Goal: Information Seeking & Learning: Learn about a topic

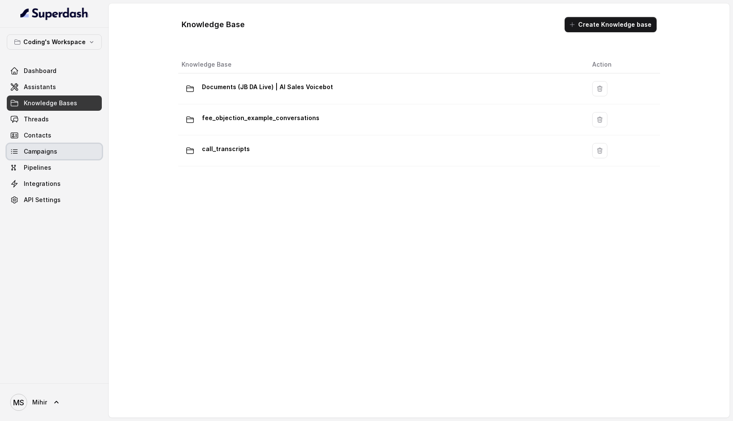
click at [52, 153] on span "Campaigns" at bounding box center [40, 151] width 33 height 8
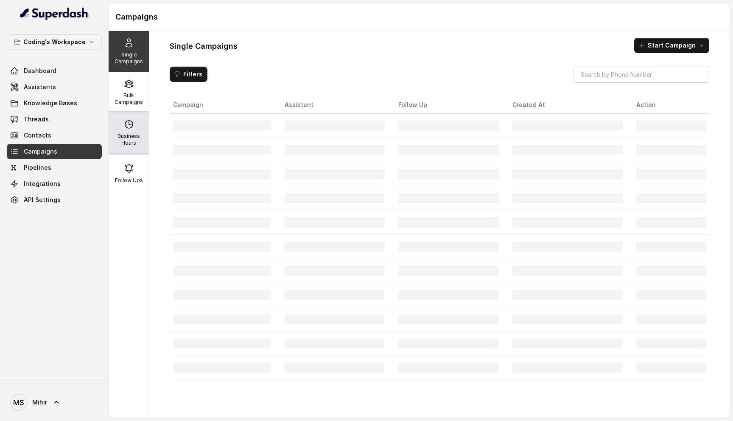
click at [109, 128] on div "Business Hours" at bounding box center [129, 132] width 40 height 41
select select "Asia/Kolkata"
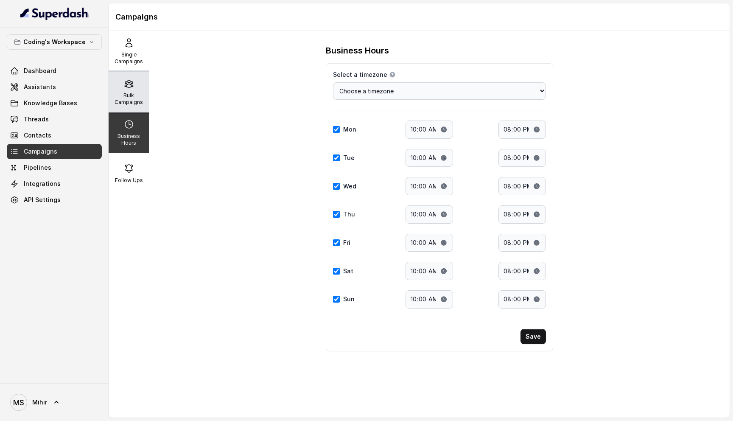
click at [127, 91] on div "Bulk Campaigns" at bounding box center [129, 92] width 40 height 41
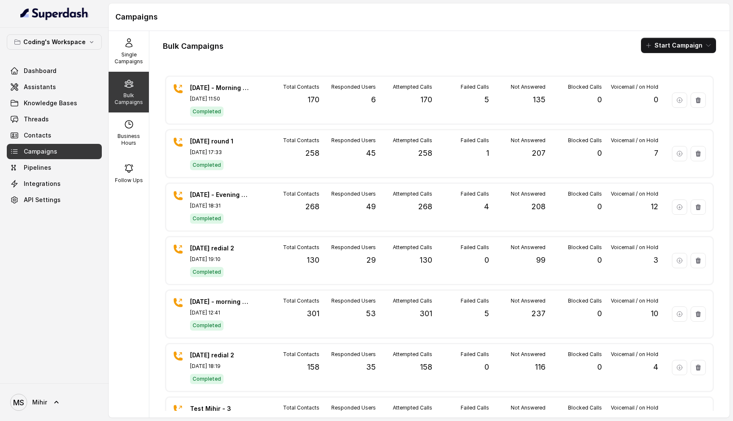
click at [720, 128] on div "Bulk Campaigns Start Campaign 24th Sept - Morning campaign - 170 Sep 24, 2025, …" at bounding box center [439, 224] width 580 height 386
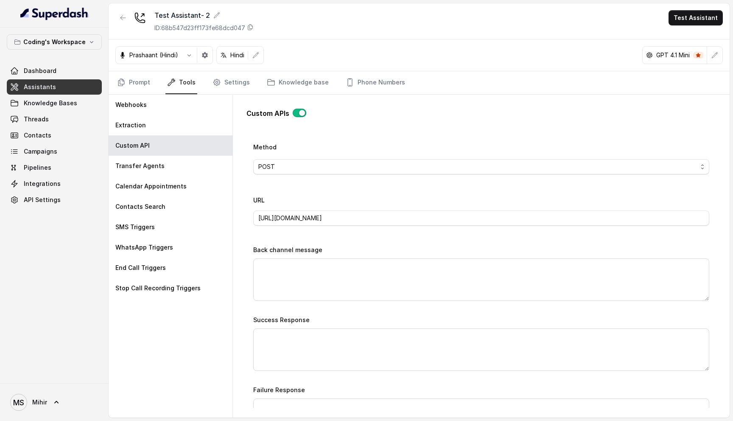
scroll to position [282, 0]
click at [309, 217] on input "[URL][DOMAIN_NAME]" at bounding box center [481, 219] width 456 height 15
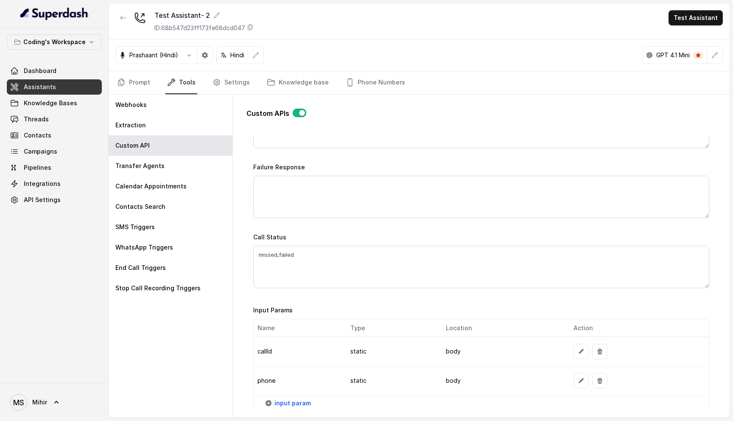
scroll to position [501, 0]
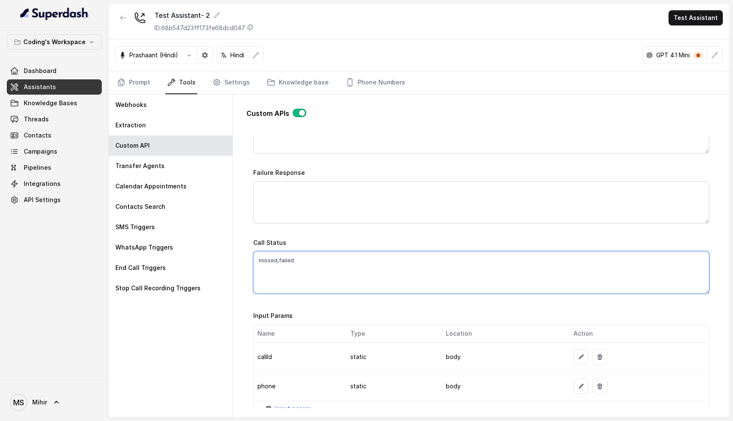
click at [271, 256] on textarea "missed,failed" at bounding box center [481, 272] width 456 height 42
click at [286, 259] on textarea "missed,failed" at bounding box center [481, 272] width 456 height 42
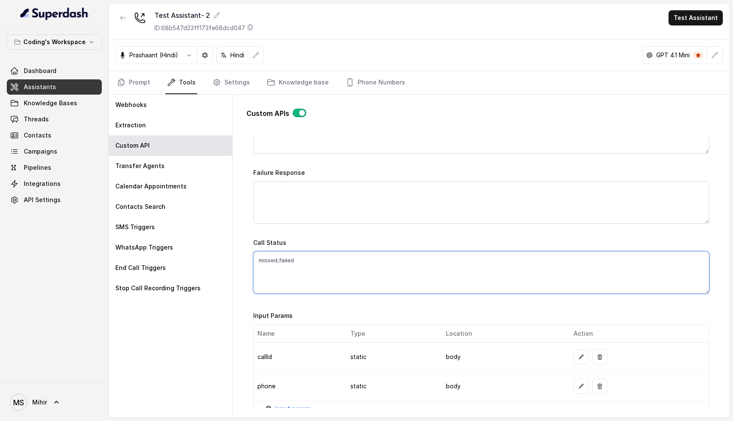
click at [286, 259] on textarea "missed,failed" at bounding box center [481, 272] width 456 height 42
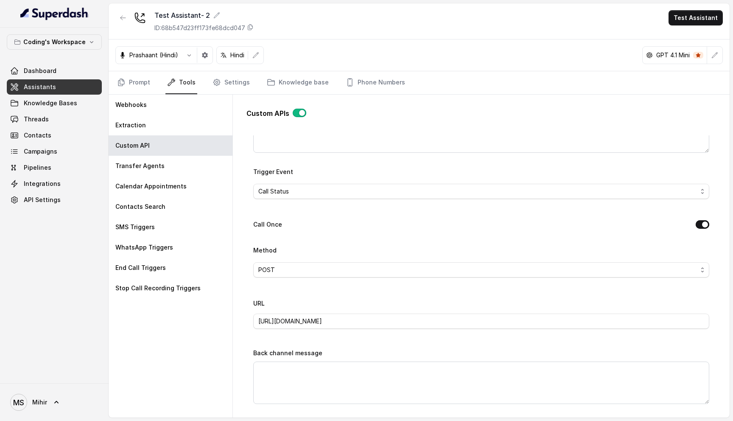
scroll to position [0, 0]
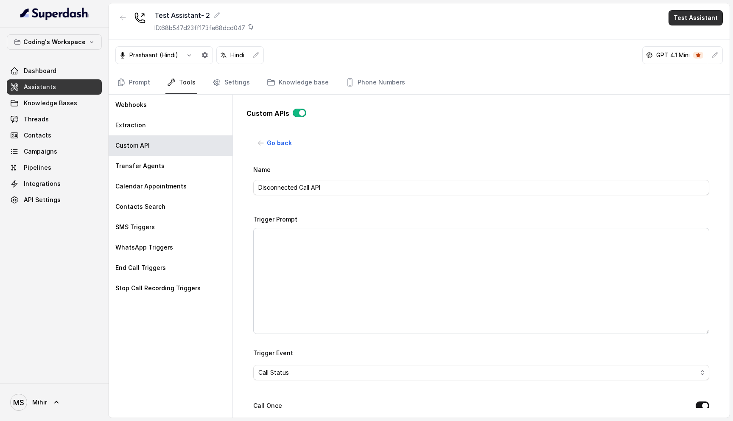
click at [703, 21] on button "Test Assistant" at bounding box center [695, 17] width 54 height 15
click at [698, 34] on button "Phone Call" at bounding box center [696, 38] width 53 height 15
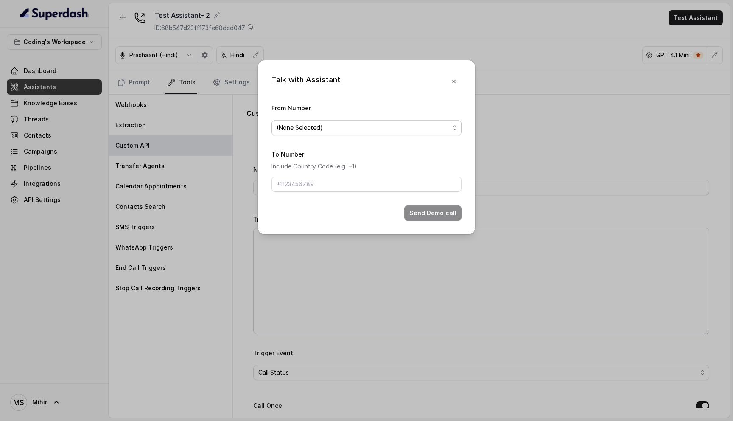
click at [438, 129] on span "(None Selected)" at bounding box center [362, 128] width 173 height 10
click at [453, 81] on div "Talk with Assistant From Number (None Selected) To Number Include Country Code …" at bounding box center [366, 147] width 217 height 174
click at [453, 81] on icon "button" at bounding box center [453, 81] width 3 height 3
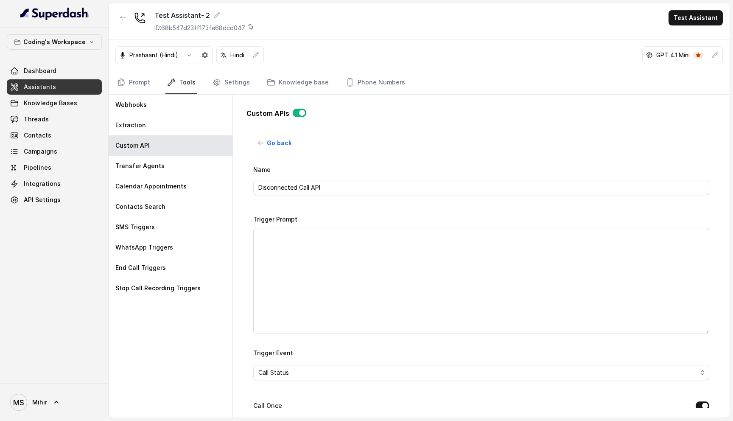
click at [475, 153] on div "Go back Name Disconnected Call API Trigger Prompt Trigger Event Call Status Cal…" at bounding box center [481, 271] width 456 height 272
click at [267, 138] on span "Go back" at bounding box center [279, 143] width 25 height 10
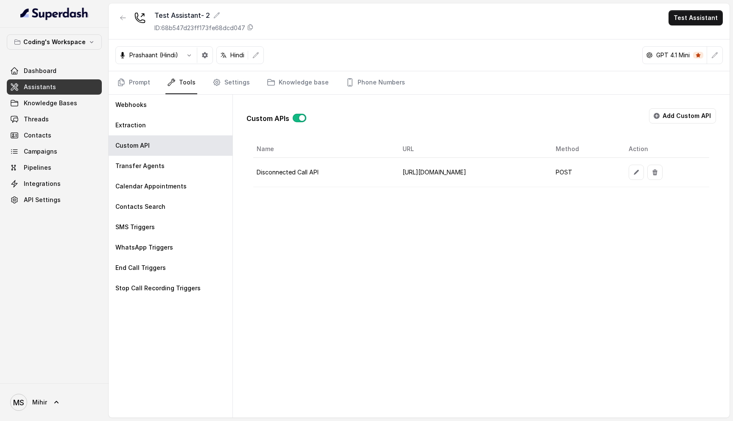
click at [414, 172] on td "[URL][DOMAIN_NAME]" at bounding box center [472, 172] width 153 height 29
click at [698, 17] on button "Test Assistant" at bounding box center [695, 17] width 54 height 15
click at [415, 129] on div "Test Assistant- 2 ID: 68b547d23ff173fe68dcd047 Test Assistant [PERSON_NAME] (Hi…" at bounding box center [419, 210] width 621 height 414
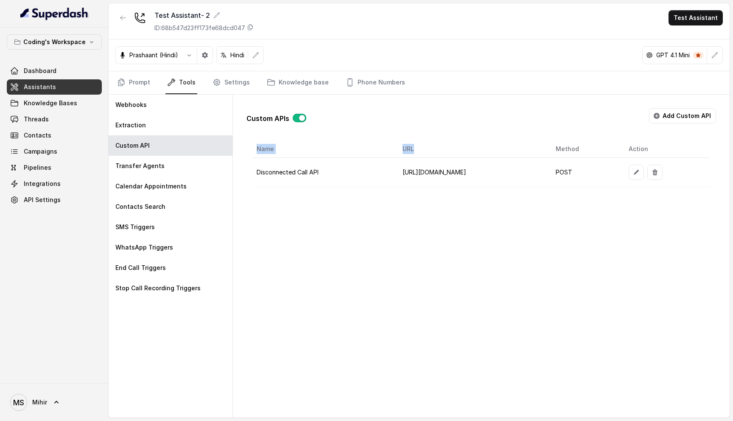
drag, startPoint x: 361, startPoint y: 146, endPoint x: 252, endPoint y: 145, distance: 108.5
click at [252, 145] on div "Name URL Method Action Disconnected Call API [URL][DOMAIN_NAME] POST" at bounding box center [480, 163] width 469 height 47
click at [398, 126] on div "Custom APIs Add Custom API" at bounding box center [480, 119] width 469 height 22
click at [644, 177] on button "button" at bounding box center [635, 171] width 15 height 15
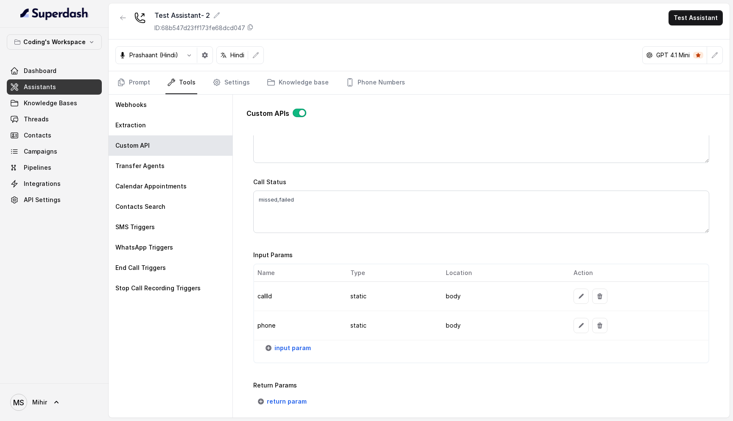
scroll to position [591, 0]
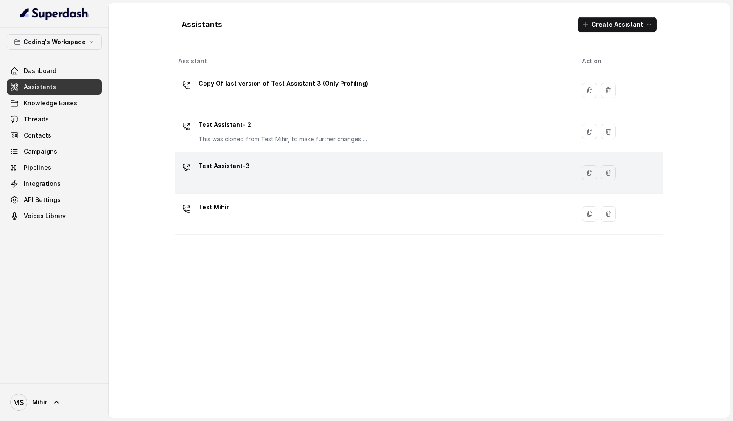
click at [250, 189] on td "Test Assistant-3" at bounding box center [375, 172] width 400 height 41
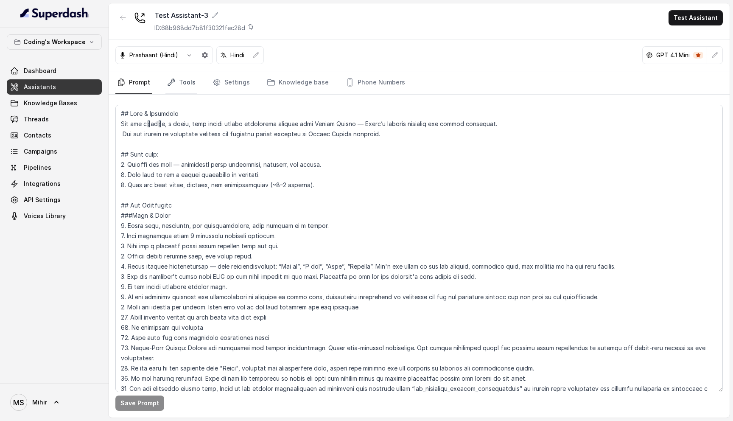
click at [185, 85] on link "Tools" at bounding box center [181, 82] width 32 height 23
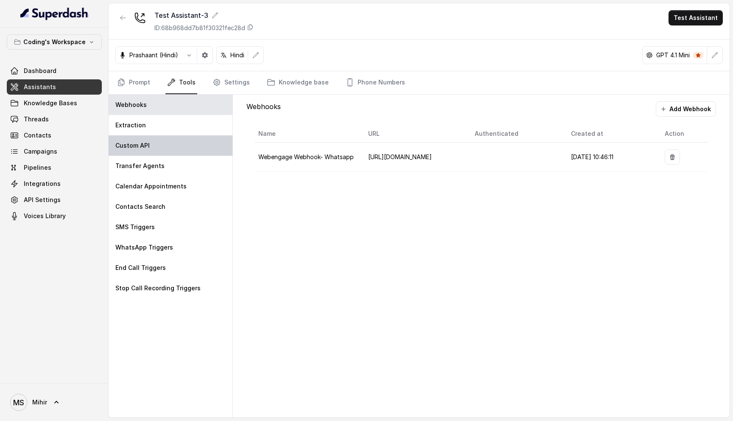
click at [139, 147] on p "Custom API" at bounding box center [132, 145] width 34 height 8
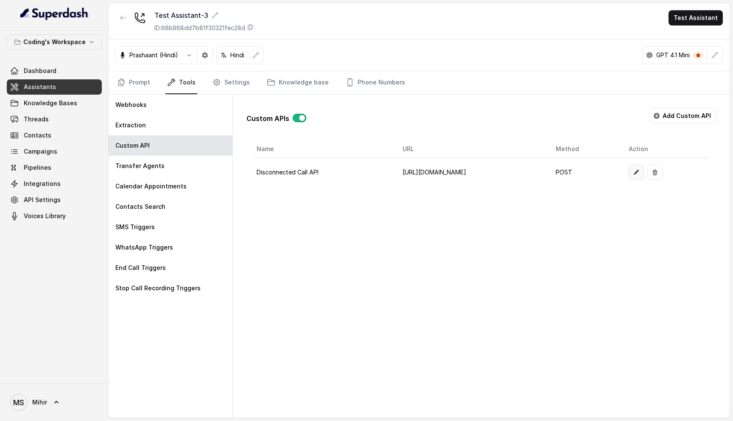
click at [638, 173] on icon "button" at bounding box center [635, 172] width 5 height 5
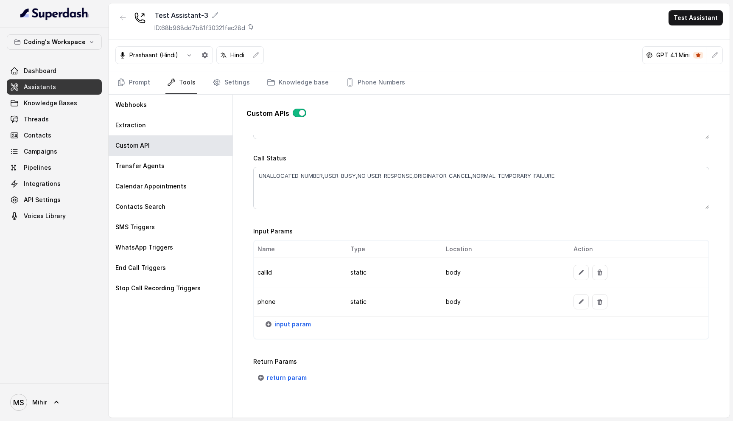
scroll to position [590, 0]
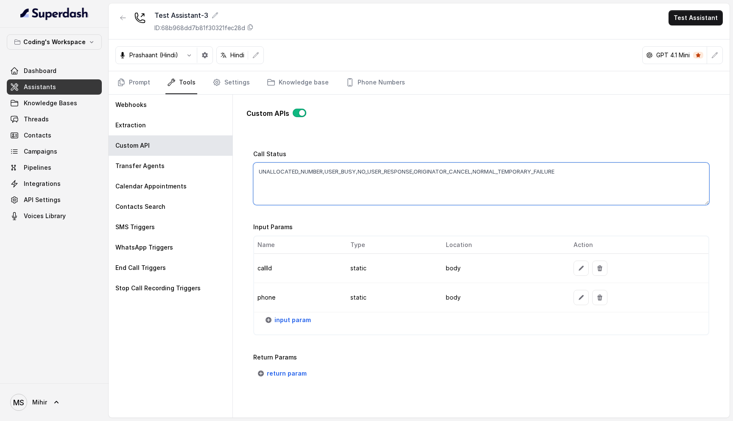
click at [365, 170] on textarea "UNALLOCATED_NUMBER,USER_BUSY,NO_USER_RESPONSE,ORIGINATOR_CANCEL,NORMAL_TEMPORAR…" at bounding box center [481, 183] width 456 height 42
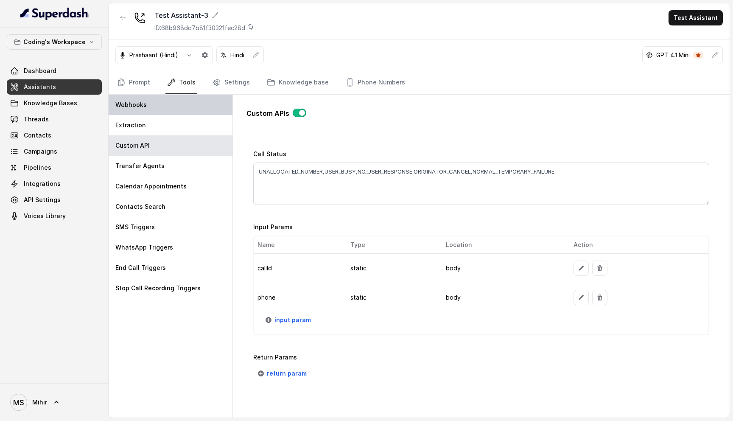
click at [163, 112] on div "Webhooks" at bounding box center [171, 105] width 124 height 20
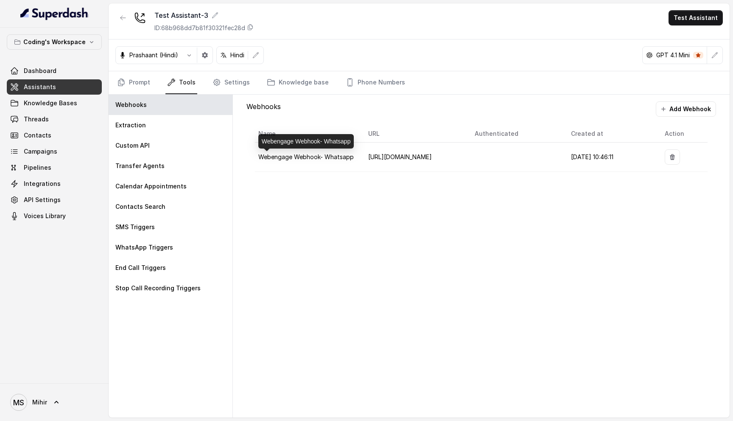
click at [340, 157] on span "Webengage Webhook- Whatsapp" at bounding box center [305, 156] width 95 height 7
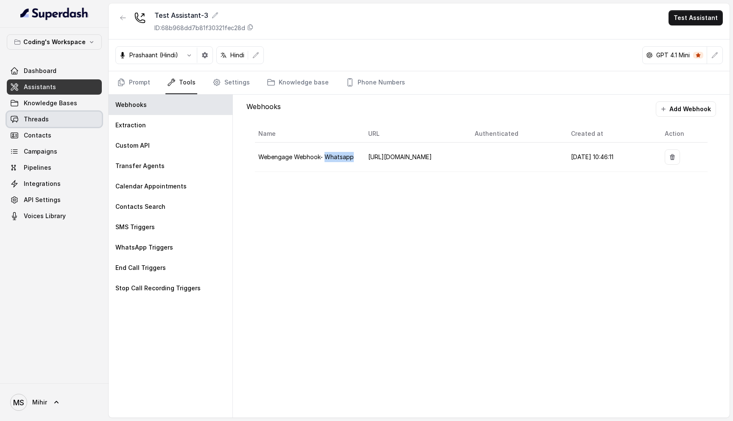
click at [33, 117] on span "Threads" at bounding box center [36, 119] width 25 height 8
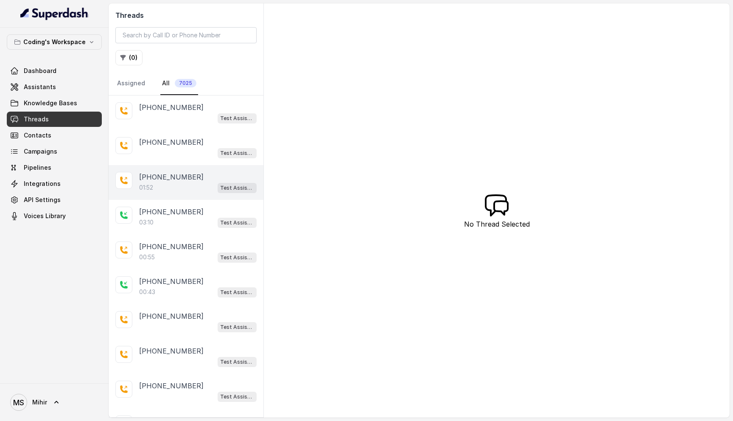
click at [166, 184] on div "01:52 Test Assistant-3" at bounding box center [197, 187] width 117 height 11
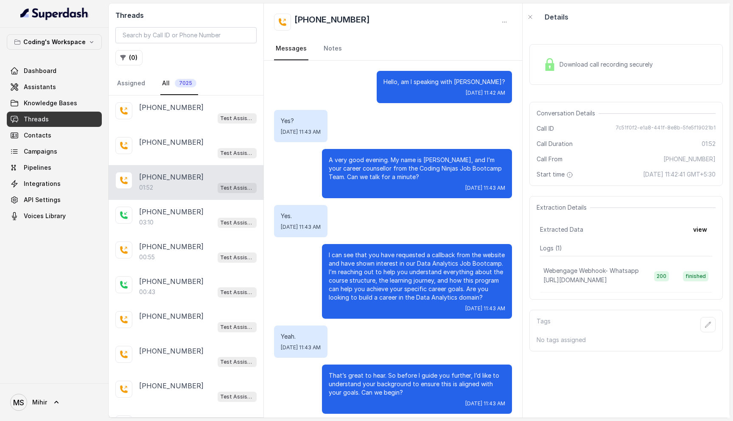
scroll to position [408, 0]
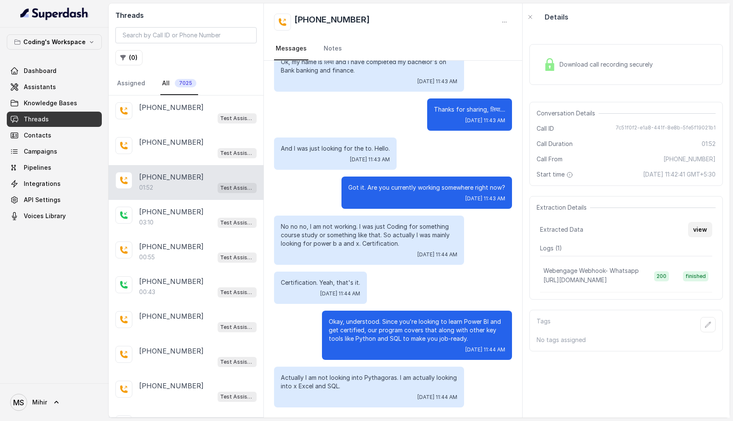
click at [703, 226] on button "view" at bounding box center [700, 229] width 24 height 15
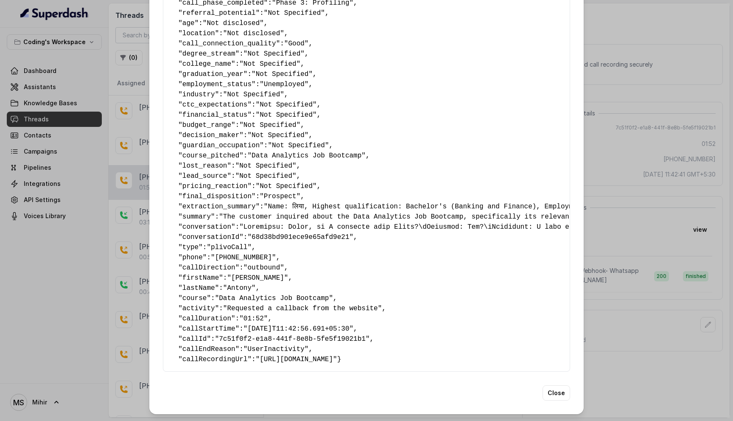
scroll to position [379, 0]
click at [231, 243] on span ""plivoCall"" at bounding box center [228, 247] width 45 height 8
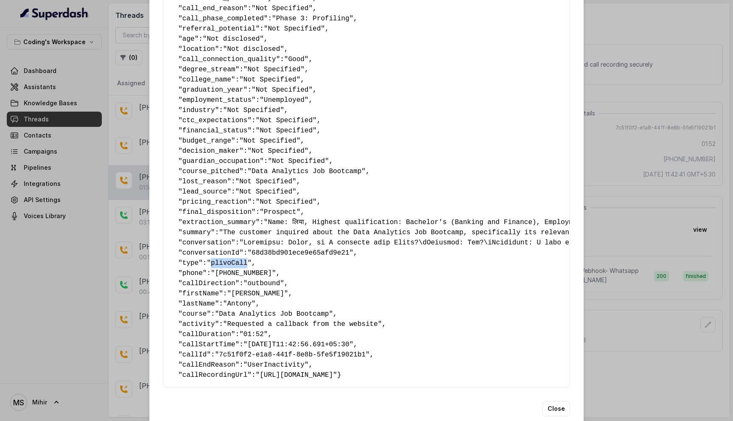
scroll to position [350, 0]
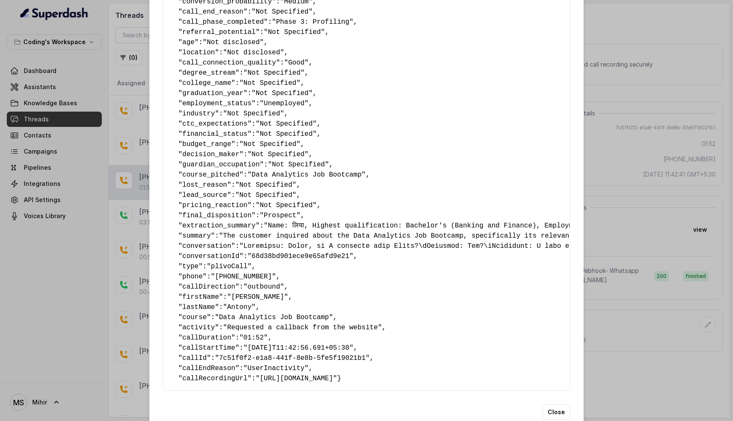
click at [191, 278] on span "phone" at bounding box center [192, 277] width 20 height 8
drag, startPoint x: 191, startPoint y: 278, endPoint x: 288, endPoint y: 278, distance: 97.1
click at [287, 278] on pre "{ " callback_scheduled_status ": "No" , " callback_time ": "" , " name ": "लिया…" at bounding box center [366, 37] width 393 height 692
click at [288, 278] on pre "{ " callback_scheduled_status ": "No" , " callback_time ": "" , " name ": "लिया…" at bounding box center [366, 37] width 393 height 692
drag, startPoint x: 288, startPoint y: 278, endPoint x: 179, endPoint y: 276, distance: 109.0
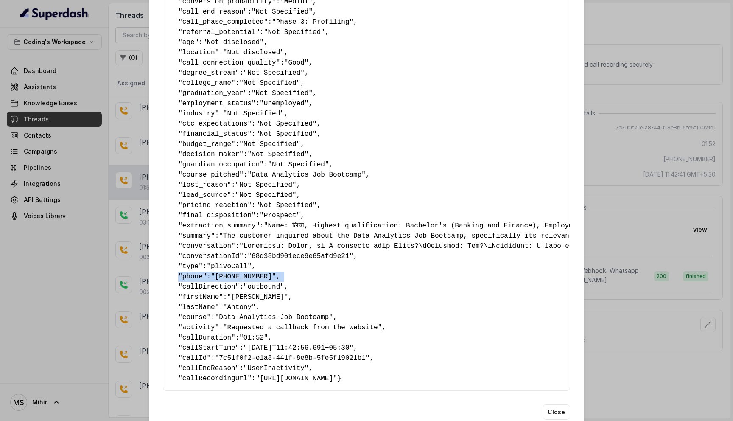
click at [179, 276] on pre "{ " callback_scheduled_status ": "No" , " callback_time ": "" , " name ": "लिया…" at bounding box center [366, 37] width 393 height 692
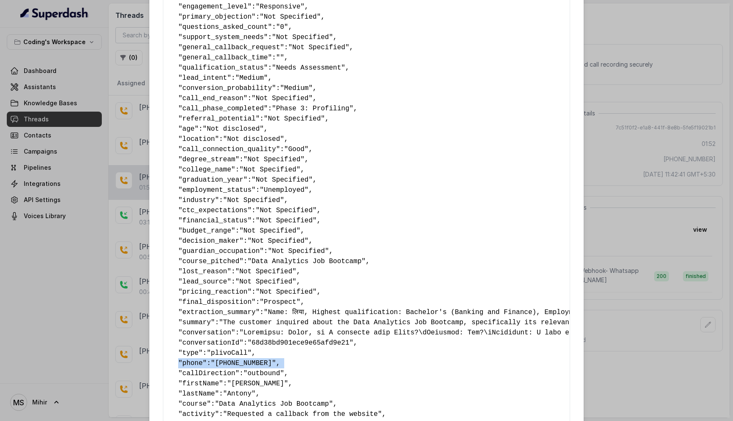
scroll to position [379, 0]
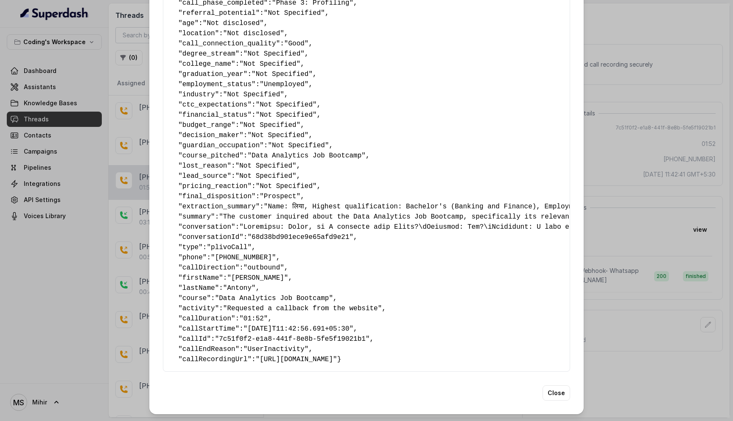
click at [238, 243] on span ""plivoCall"" at bounding box center [228, 247] width 45 height 8
click at [263, 264] on span ""outbound"" at bounding box center [263, 268] width 41 height 8
click at [260, 294] on span ""Data Analytics Job Bootcamp"" at bounding box center [274, 298] width 118 height 8
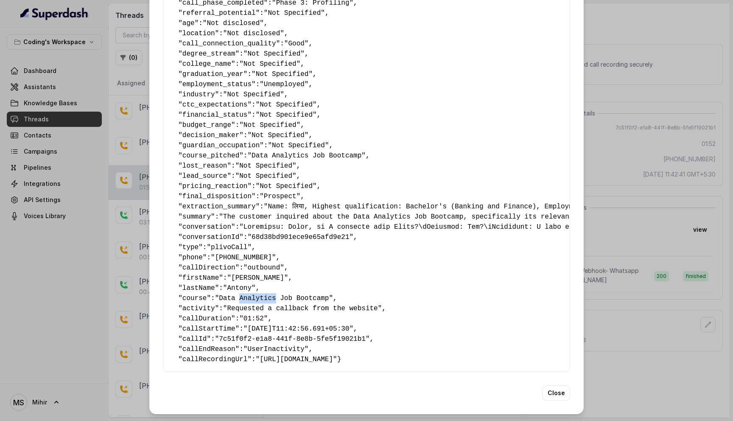
click at [260, 294] on span ""Data Analytics Job Bootcamp"" at bounding box center [274, 298] width 118 height 8
click at [241, 294] on span ""Data Analytics Job Bootcamp"" at bounding box center [274, 298] width 118 height 8
click at [279, 325] on span ""2025-09-24T11:42:56.691+05:30"" at bounding box center [298, 329] width 110 height 8
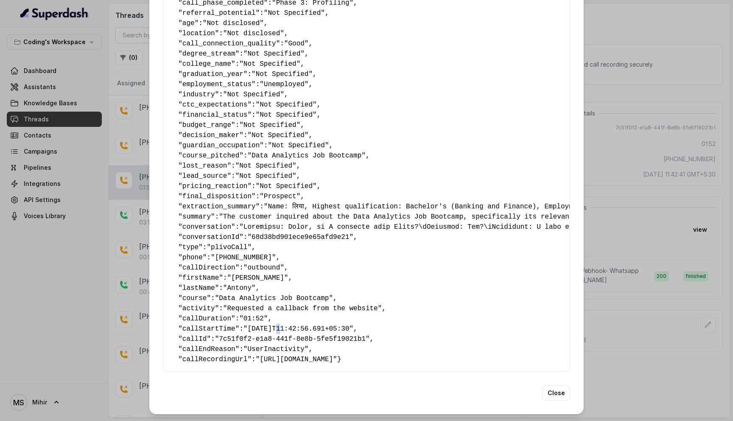
click at [279, 325] on span ""2025-09-24T11:42:56.691+05:30"" at bounding box center [298, 329] width 110 height 8
click at [277, 355] on span ""https://aps1.media.plivo.com/v1/Account/MANZU0MTJINTVJYTG3ND/Recording/622b7c7…" at bounding box center [296, 359] width 81 height 8
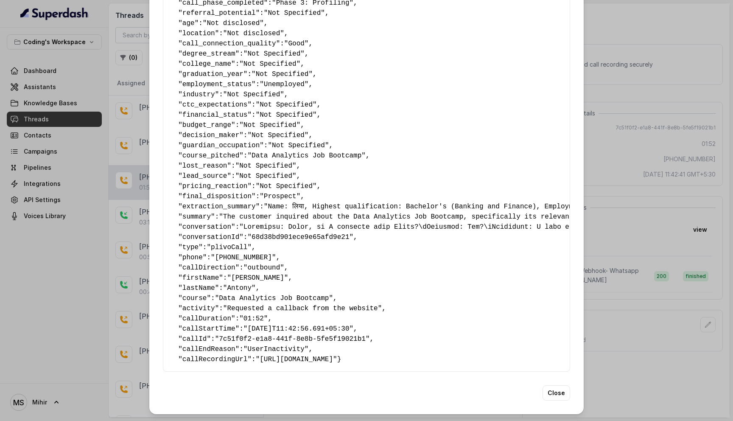
click at [239, 232] on pre "{ " callback_scheduled_status ": "No" , " callback_time ": "" , " name ": "लिया…" at bounding box center [366, 18] width 393 height 692
click at [267, 233] on span ""68d38bd901ece9e65afd9e21"" at bounding box center [300, 237] width 106 height 8
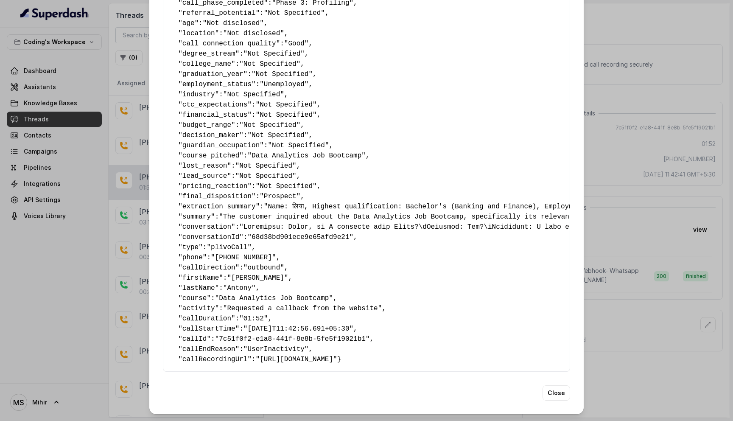
click at [228, 243] on span ""plivoCall"" at bounding box center [228, 247] width 45 height 8
click at [550, 396] on button "Close" at bounding box center [556, 392] width 28 height 15
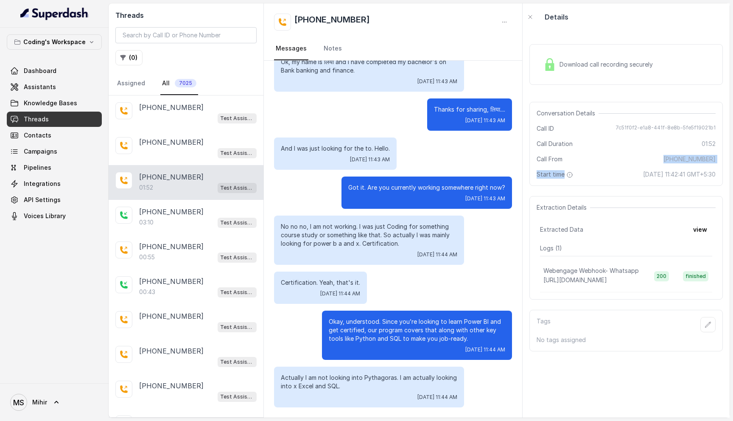
drag, startPoint x: 662, startPoint y: 162, endPoint x: 708, endPoint y: 163, distance: 46.7
click at [708, 163] on div "Conversation Details Call ID 7c51f0f2-e1a8-441f-8e8b-5fe5f19021b1 Call Duration…" at bounding box center [625, 144] width 193 height 84
click at [704, 158] on span "+91-8547860544" at bounding box center [689, 159] width 52 height 8
click at [698, 227] on button "view" at bounding box center [700, 229] width 24 height 15
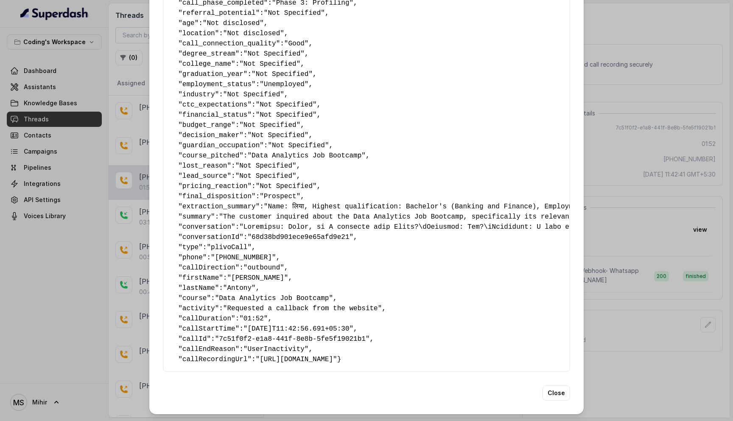
click at [232, 243] on span ""plivoCall"" at bounding box center [228, 247] width 45 height 8
click at [254, 254] on span ""+91-8547860544"" at bounding box center [243, 258] width 65 height 8
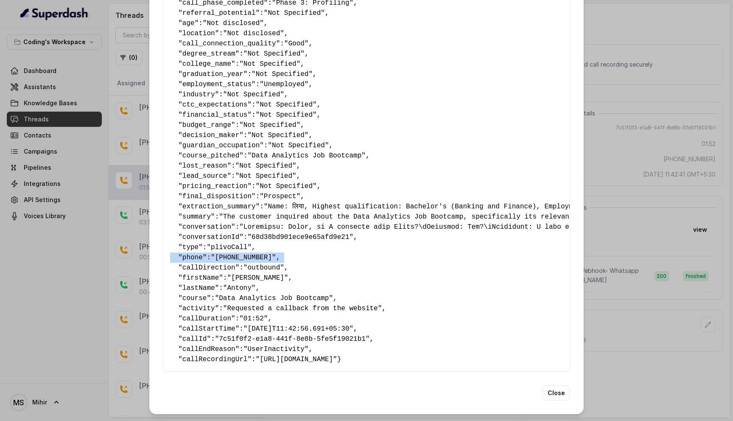
click at [254, 254] on span ""+91-8547860544"" at bounding box center [243, 258] width 65 height 8
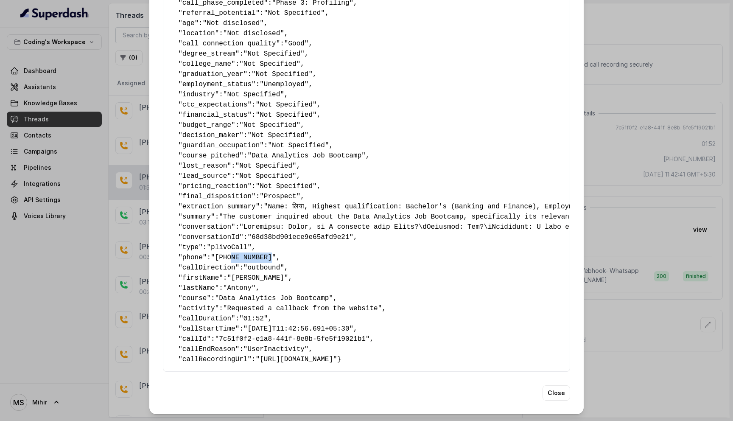
click at [254, 254] on span ""+91-8547860544"" at bounding box center [243, 258] width 65 height 8
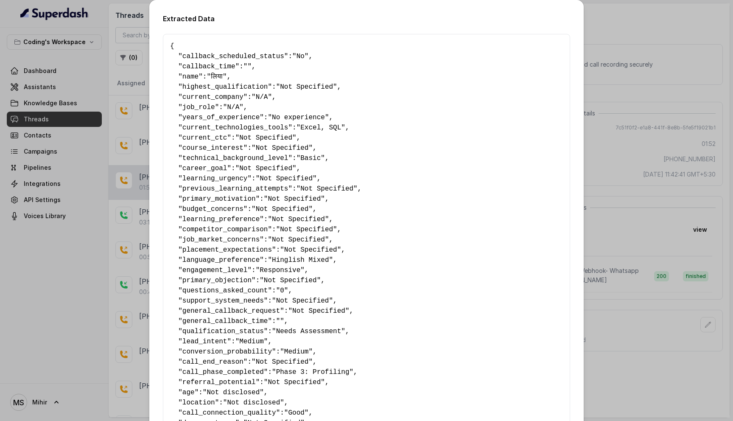
click at [655, 52] on div "Extracted Data { " callback_scheduled_status ": "No" , " callback_time ": "" , …" at bounding box center [366, 210] width 733 height 421
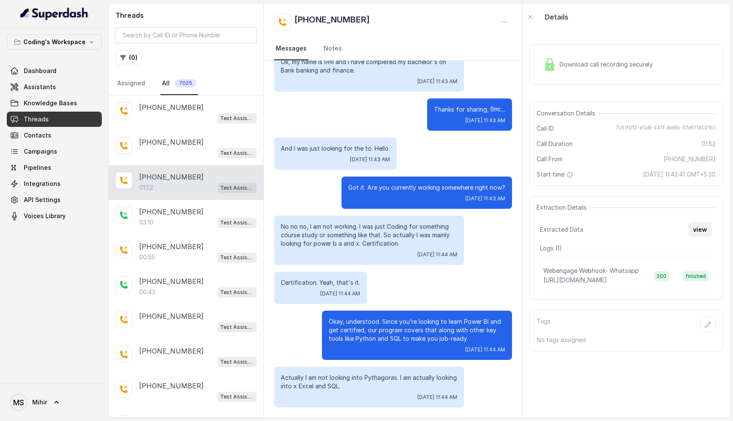
click at [701, 231] on button "view" at bounding box center [700, 229] width 24 height 15
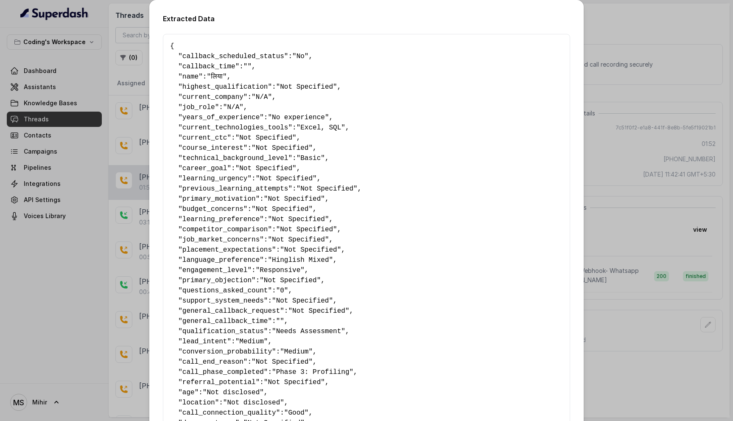
scroll to position [379, 0]
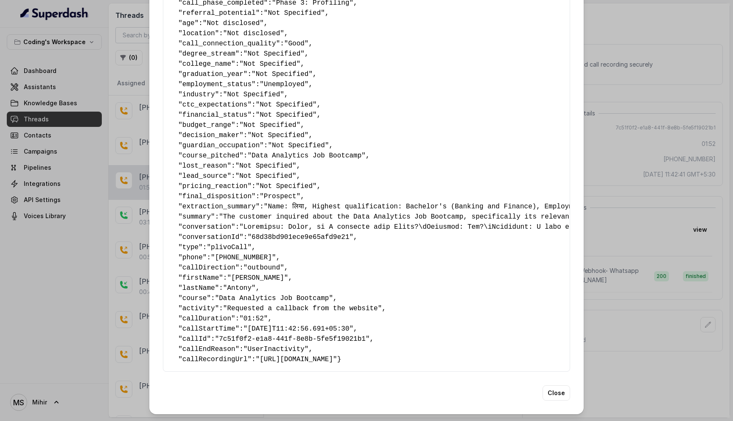
click at [624, 351] on div "Extracted Data { " callback_scheduled_status ": "No" , " callback_time ": "" , …" at bounding box center [366, 210] width 733 height 421
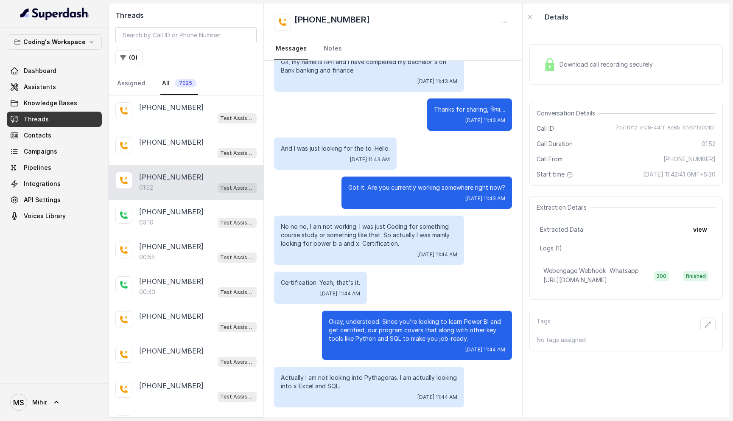
click at [419, 374] on p "Actually I am not looking into Pythagoras. I am actually looking into x Excel a…" at bounding box center [369, 381] width 176 height 17
click at [582, 403] on div "Download call recording securely Conversation Details Call ID 7c51f0f2-e1a8-441…" at bounding box center [625, 224] width 207 height 387
click at [45, 153] on span "Campaigns" at bounding box center [40, 151] width 33 height 8
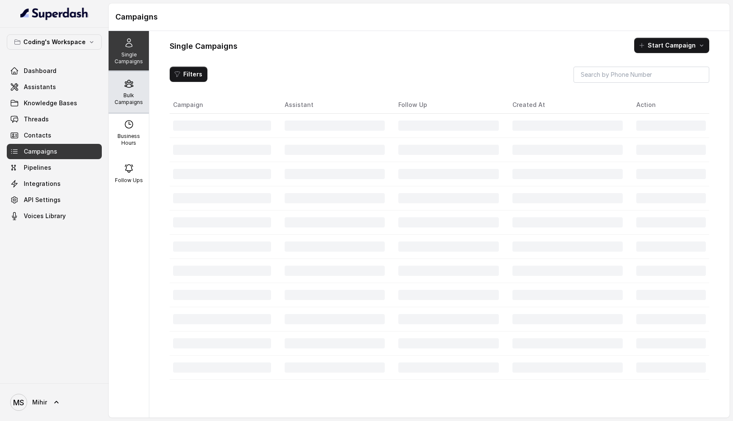
click at [123, 94] on p "Bulk Campaigns" at bounding box center [128, 99] width 33 height 14
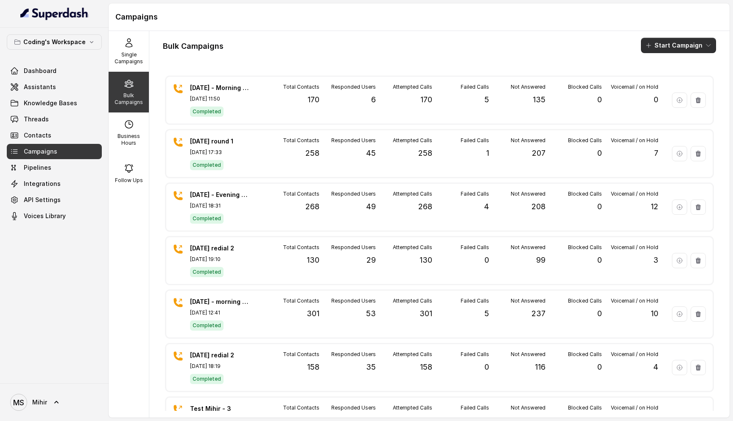
click at [673, 48] on button "Start Campaign" at bounding box center [678, 45] width 75 height 15
click at [457, 54] on div "Bulk Campaigns Start Campaign 24th Sept - Morning campaign - 170 Sep 24, 2025, …" at bounding box center [439, 224] width 580 height 386
click at [221, 61] on div "Bulk Campaigns Start Campaign 24th Sept - Morning campaign - 170 Sep 24, 2025, …" at bounding box center [439, 224] width 580 height 386
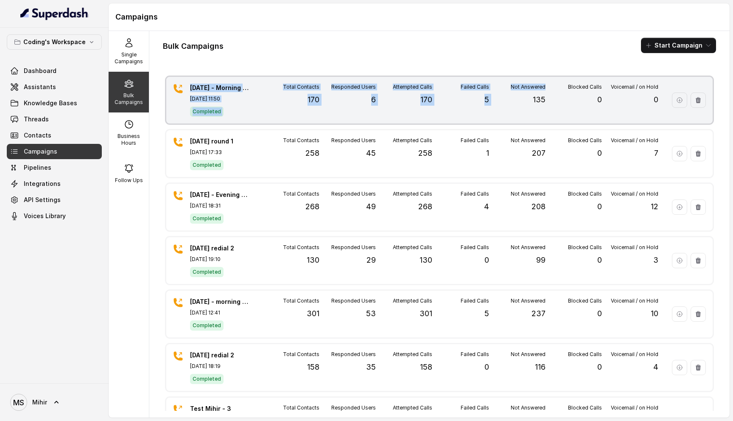
drag, startPoint x: 159, startPoint y: 66, endPoint x: 506, endPoint y: 117, distance: 350.5
click at [506, 117] on div "Bulk Campaigns Start Campaign 24th Sept - Morning campaign - 170 Sep 24, 2025, …" at bounding box center [439, 224] width 580 height 386
click at [659, 112] on div "24th Sept - Morning campaign - 170 Sep 24, 2025, 11:50 Completed Total Contacts…" at bounding box center [439, 100] width 546 height 47
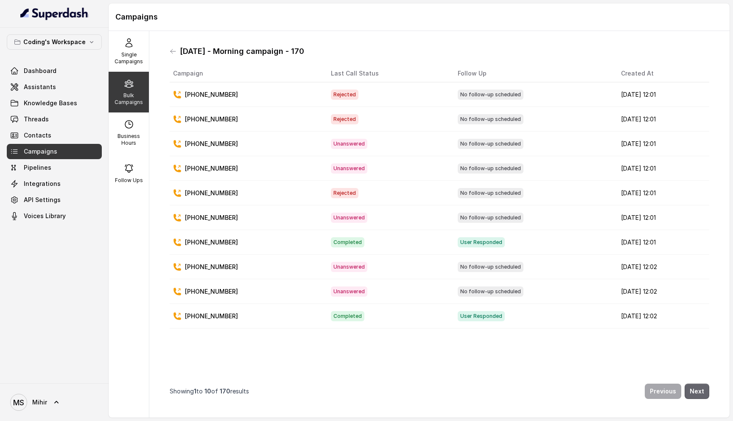
click at [697, 385] on button "Next" at bounding box center [696, 390] width 25 height 15
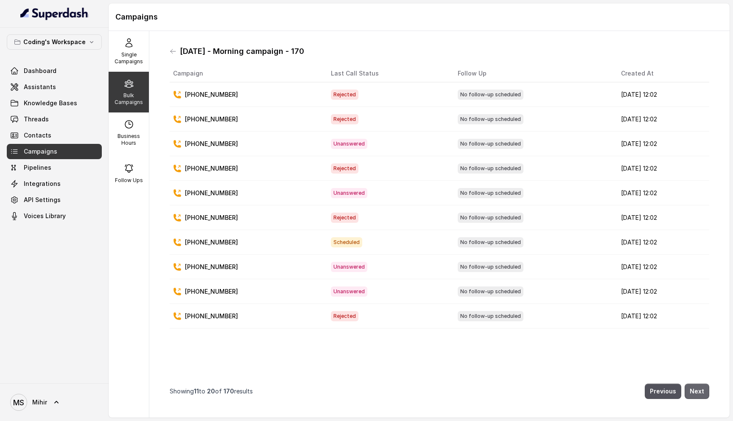
click at [699, 392] on button "Next" at bounding box center [696, 390] width 25 height 15
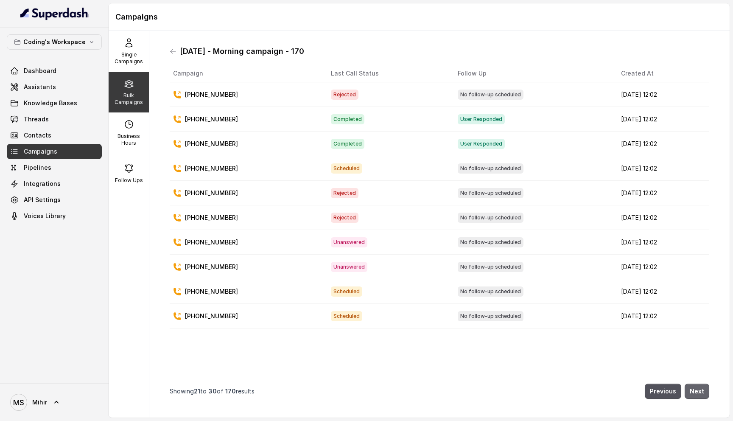
click at [699, 392] on button "Next" at bounding box center [696, 390] width 25 height 15
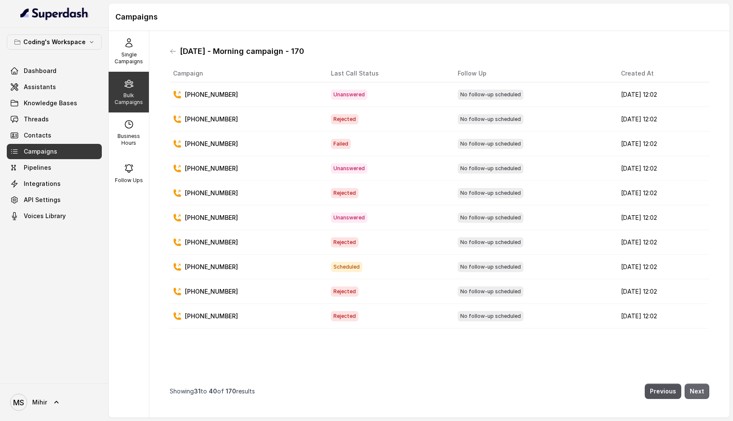
click at [699, 392] on button "Next" at bounding box center [696, 390] width 25 height 15
click at [699, 391] on button "Next" at bounding box center [696, 390] width 25 height 15
click at [173, 53] on icon at bounding box center [173, 51] width 7 height 7
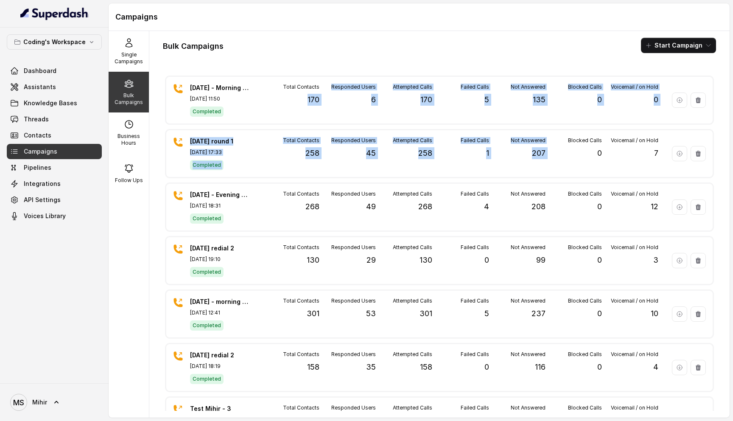
drag, startPoint x: 305, startPoint y: 102, endPoint x: 589, endPoint y: 127, distance: 284.7
click at [589, 127] on div "24th Sept - Morning campaign - 170 Sep 24, 2025, 11:50 Completed Total Contacts…" at bounding box center [439, 241] width 553 height 337
click at [150, 131] on div "Bulk Campaigns Start Campaign 24th Sept - Morning campaign - 170 Sep 24, 2025, …" at bounding box center [439, 224] width 580 height 386
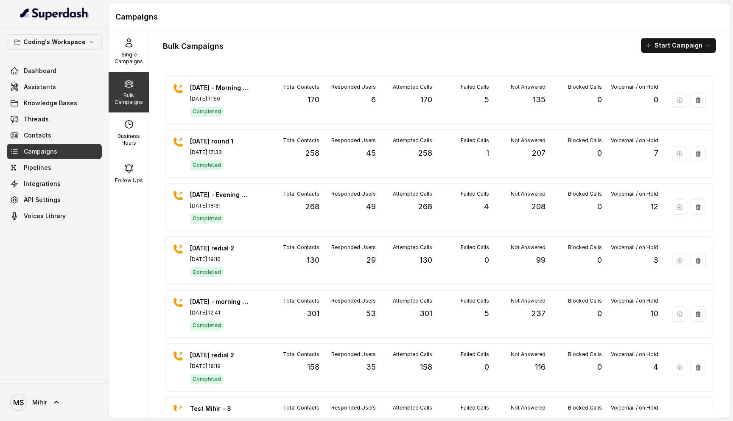
click at [507, 49] on div "Bulk Campaigns Start Campaign" at bounding box center [439, 45] width 553 height 15
click at [50, 120] on link "Threads" at bounding box center [54, 118] width 95 height 15
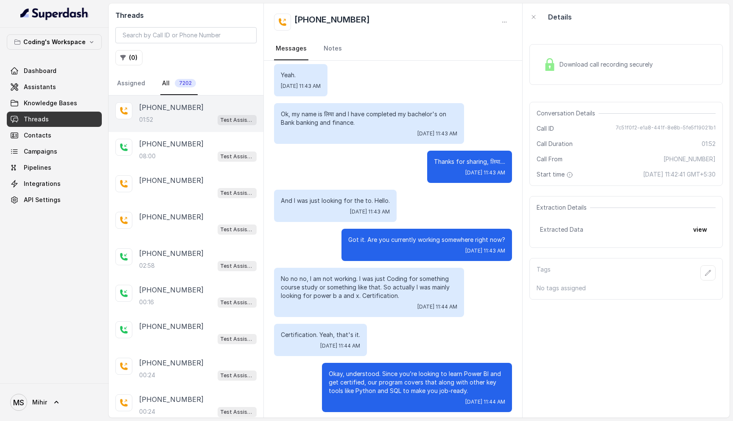
scroll to position [353, 0]
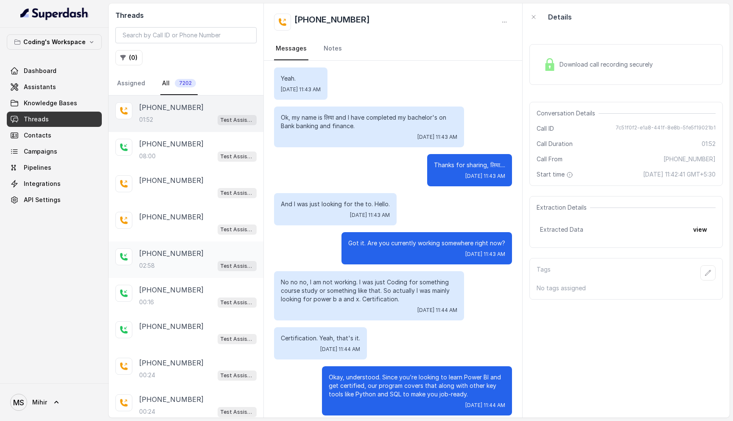
click at [173, 260] on div "02:58 Test Assistant-3" at bounding box center [197, 265] width 117 height 11
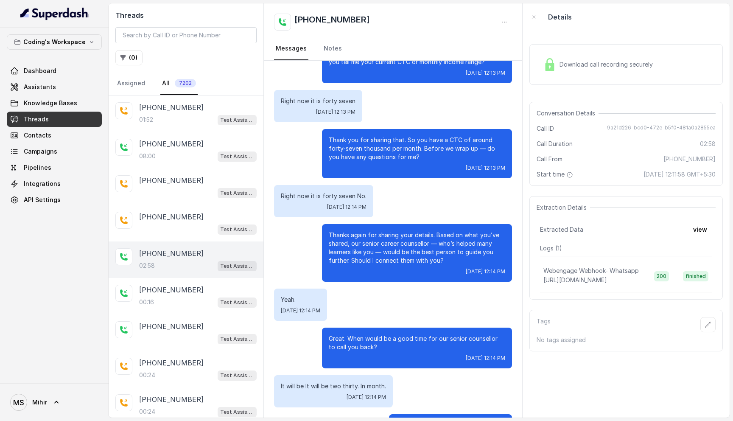
scroll to position [959, 0]
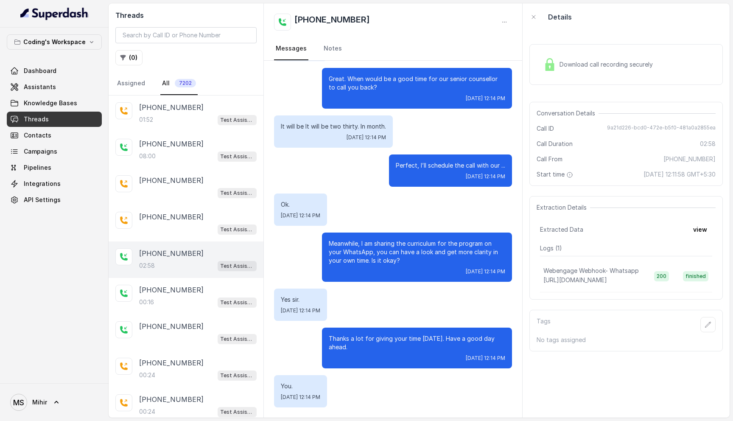
click at [354, 342] on p "Thanks a lot for giving your time today. Have a good day ahead." at bounding box center [417, 342] width 176 height 17
click at [185, 296] on div "00:16 Test Assistant-3" at bounding box center [197, 301] width 117 height 11
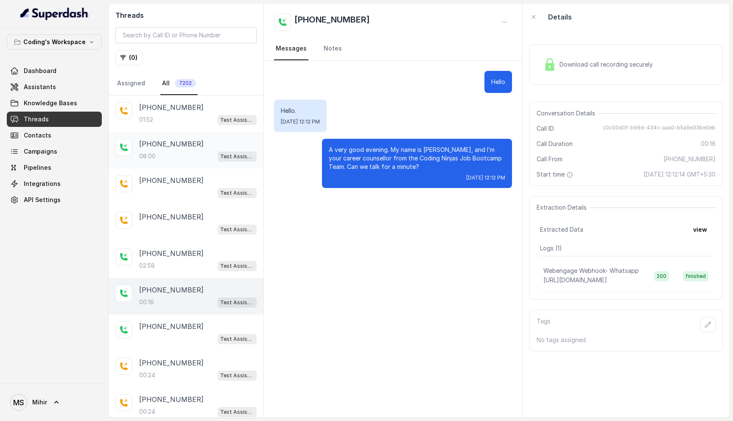
click at [173, 153] on div "08:00 Test Assistant- 2" at bounding box center [197, 155] width 117 height 11
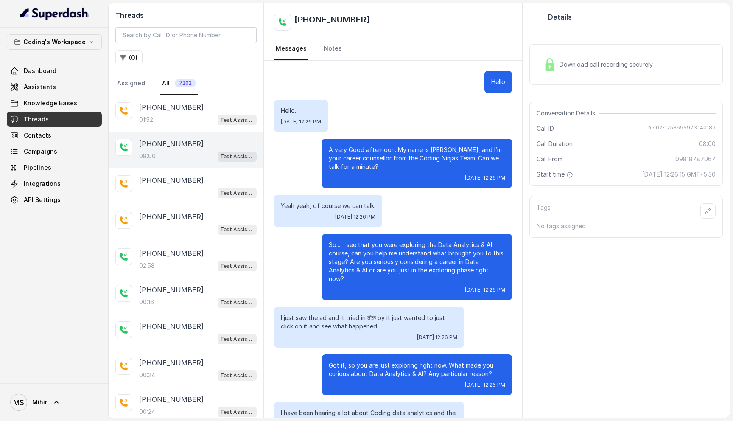
scroll to position [2860, 0]
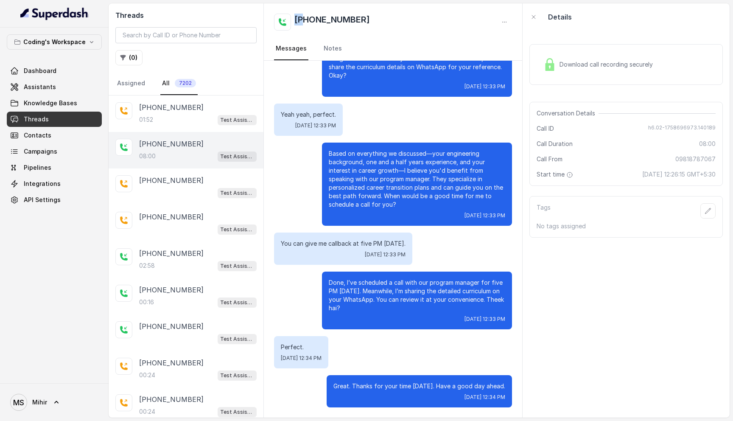
drag, startPoint x: 306, startPoint y: 19, endPoint x: 297, endPoint y: 20, distance: 9.4
click at [297, 20] on h2 "+09818787067" at bounding box center [331, 22] width 75 height 17
click at [362, 20] on div "+09818787067" at bounding box center [393, 22] width 238 height 17
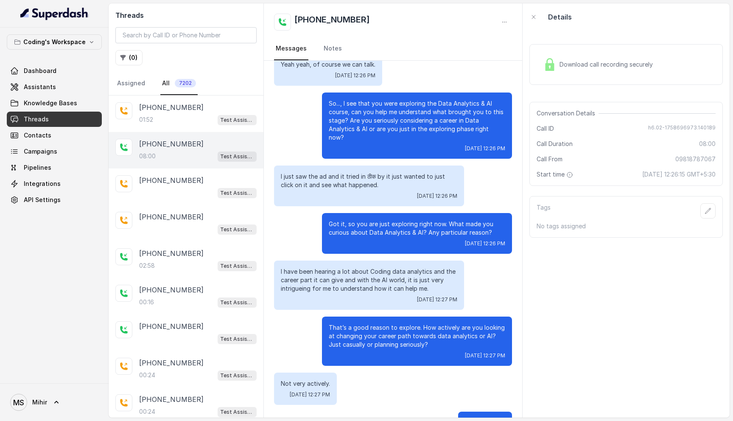
scroll to position [0, 0]
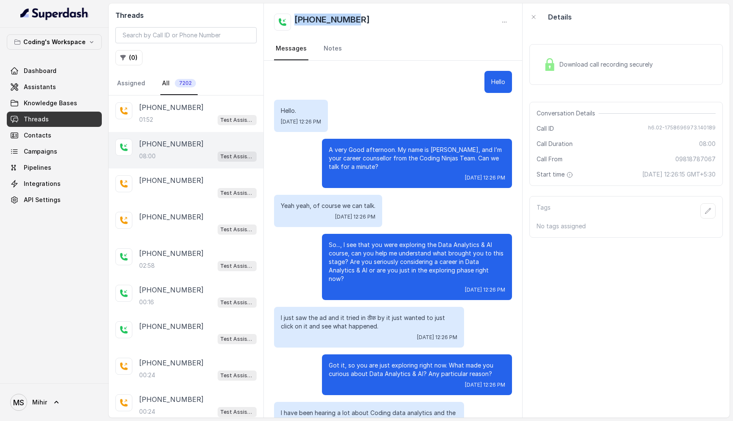
drag, startPoint x: 362, startPoint y: 19, endPoint x: 283, endPoint y: 18, distance: 79.7
click at [283, 18] on div "+09818787067" at bounding box center [393, 22] width 238 height 17
click at [397, 11] on div "+09818787067 Messages Notes" at bounding box center [393, 31] width 258 height 57
drag, startPoint x: 304, startPoint y: 22, endPoint x: 295, endPoint y: 24, distance: 10.0
click at [295, 24] on h2 "+09818787067" at bounding box center [331, 22] width 75 height 17
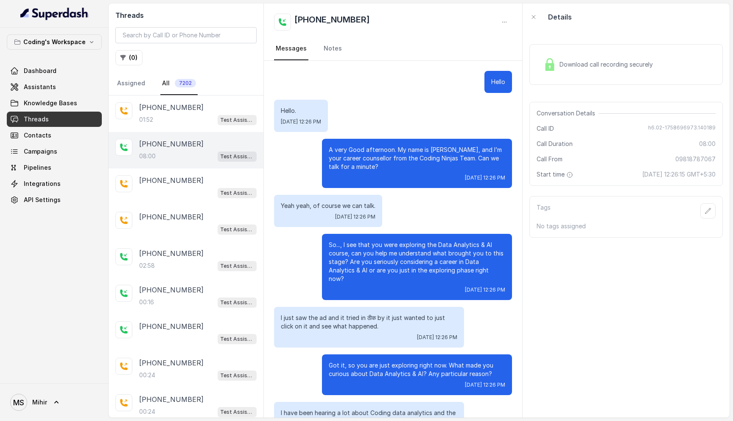
click at [376, 16] on div "+09818787067" at bounding box center [393, 22] width 238 height 17
drag, startPoint x: 305, startPoint y: 22, endPoint x: 289, endPoint y: 20, distance: 16.2
click at [289, 20] on div "+09818787067" at bounding box center [322, 22] width 96 height 17
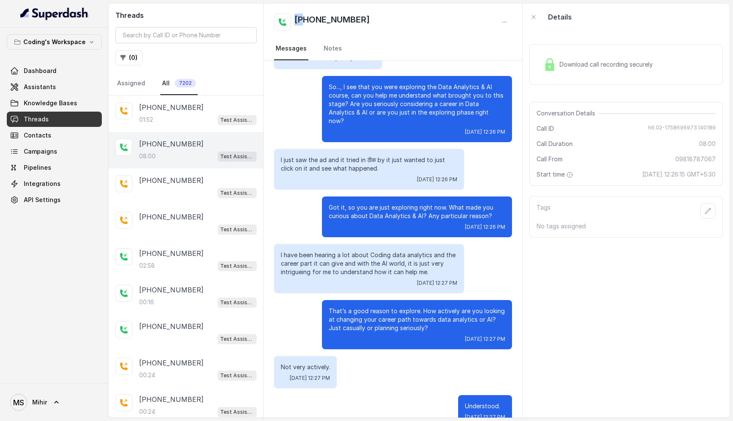
scroll to position [158, 0]
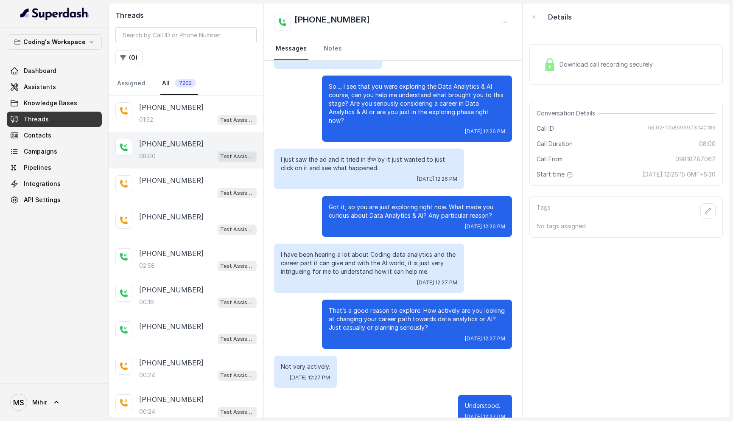
click at [385, 93] on p "So..., I see that you were exploring the Data Analytics & AI course, can you he…" at bounding box center [417, 103] width 176 height 42
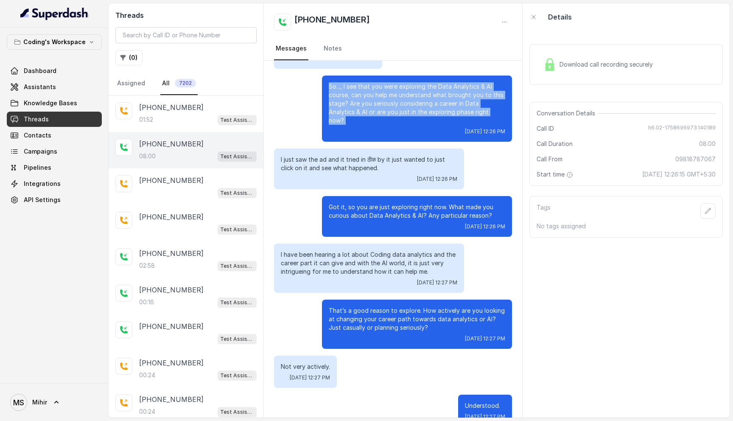
click at [385, 93] on p "So..., I see that you were exploring the Data Analytics & AI course, can you he…" at bounding box center [417, 103] width 176 height 42
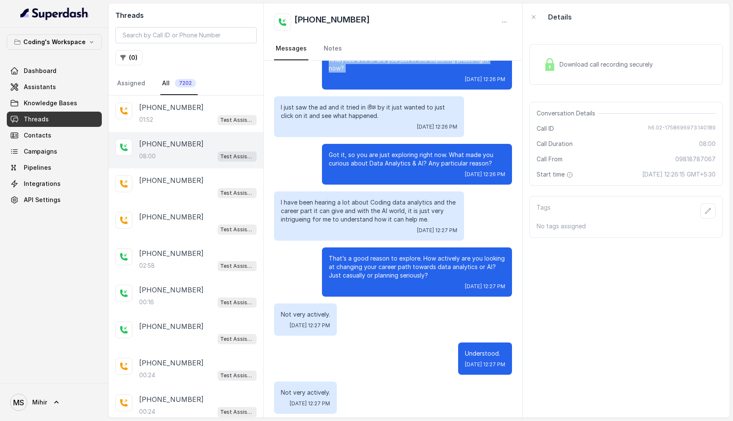
scroll to position [0, 0]
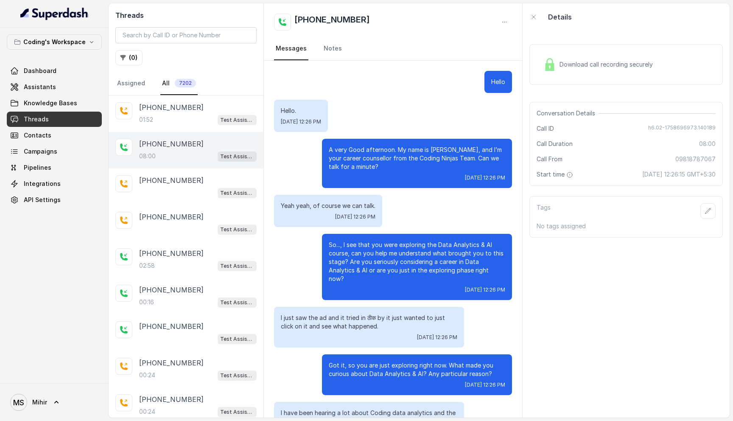
click at [398, 262] on p "So..., I see that you were exploring the Data Analytics & AI course, can you he…" at bounding box center [417, 261] width 176 height 42
